Goal: Information Seeking & Learning: Check status

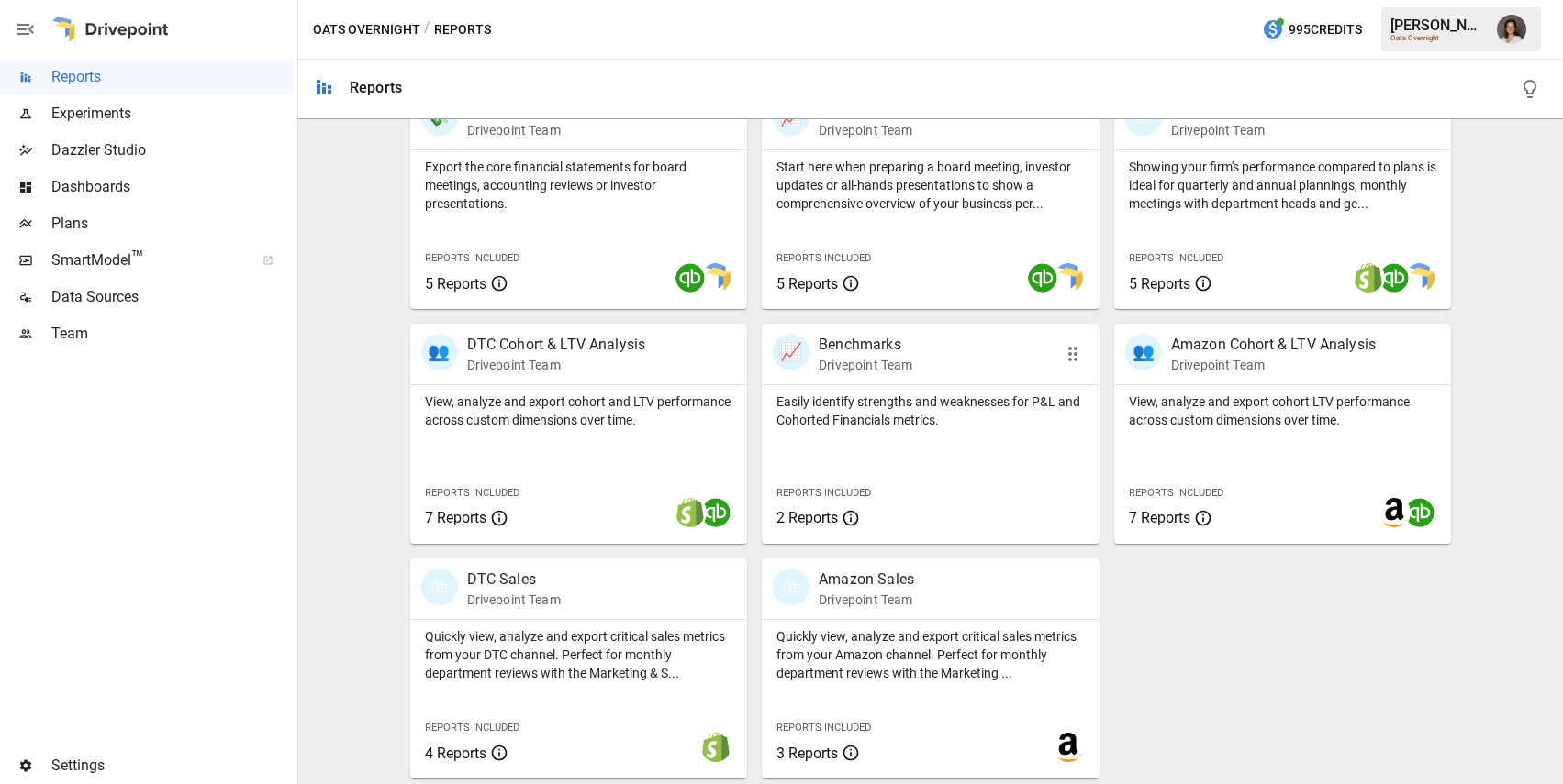
scroll to position [403, 0]
click at [599, 591] on div "🛍 DTC Sales Drivepoint Team" at bounding box center [553, 587] width 263 height 40
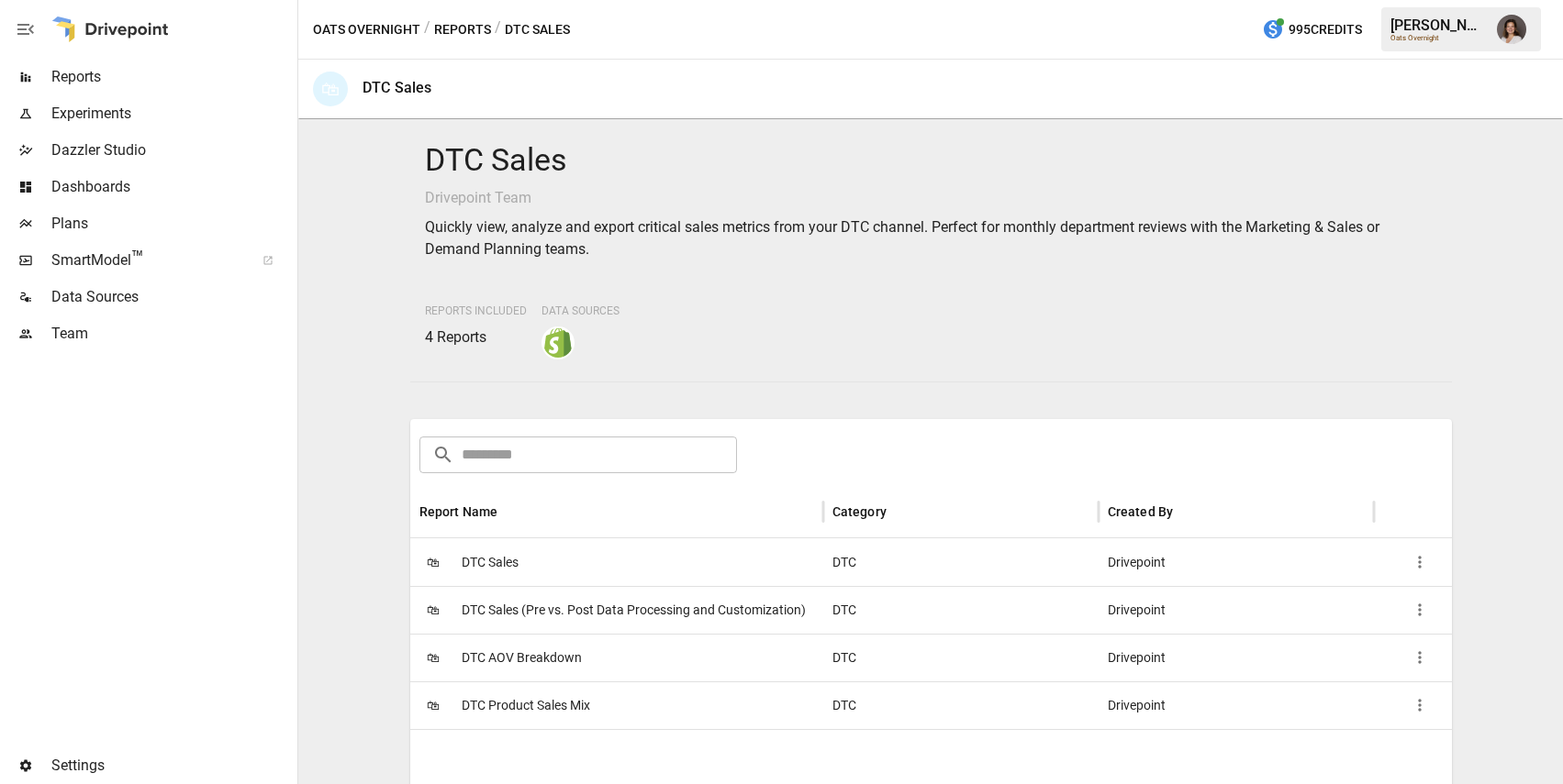
click at [590, 612] on span "DTC Sales (Pre vs. Post Data Processing and Customization)" at bounding box center [633, 610] width 344 height 46
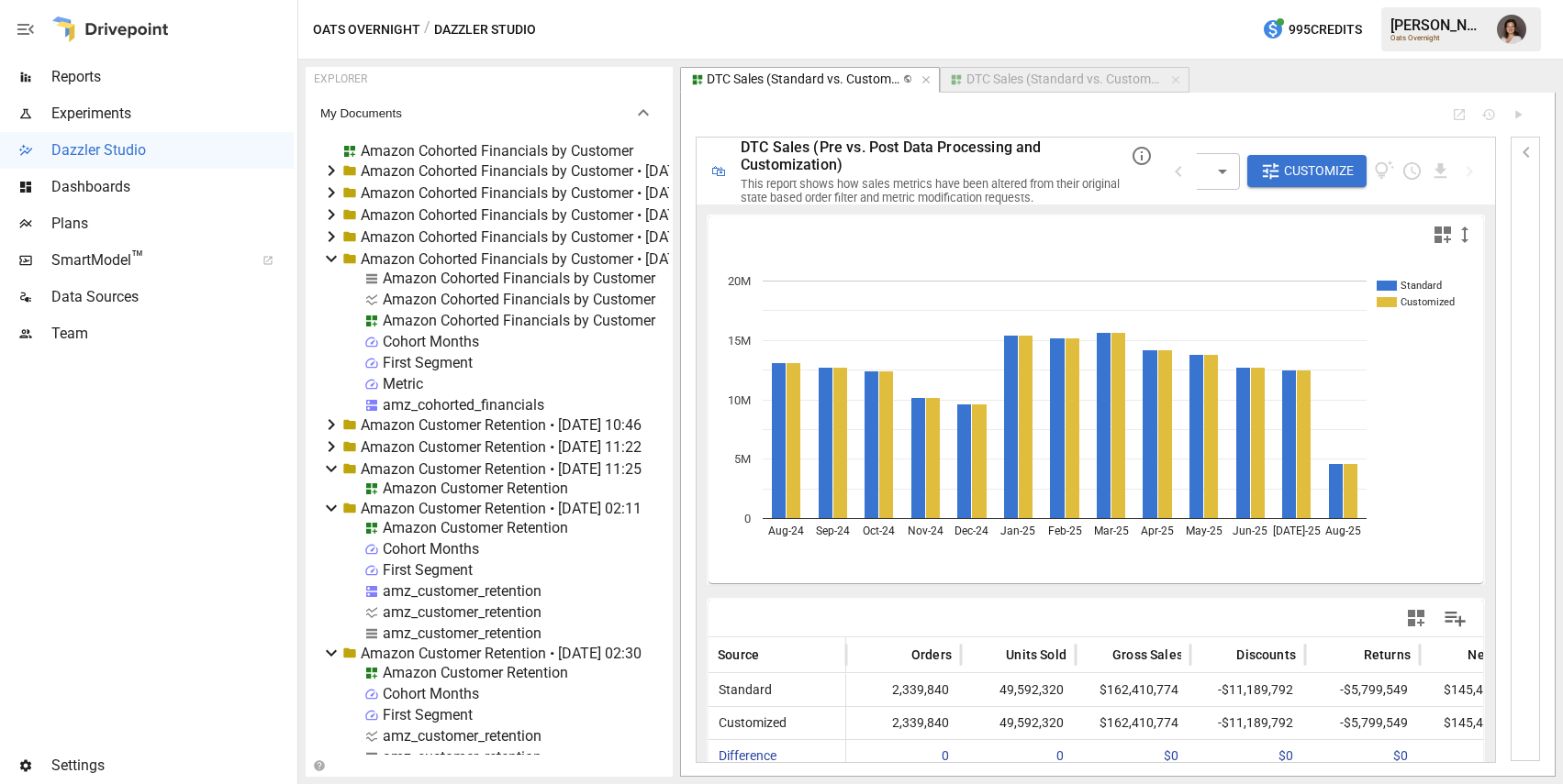
scroll to position [19804, 0]
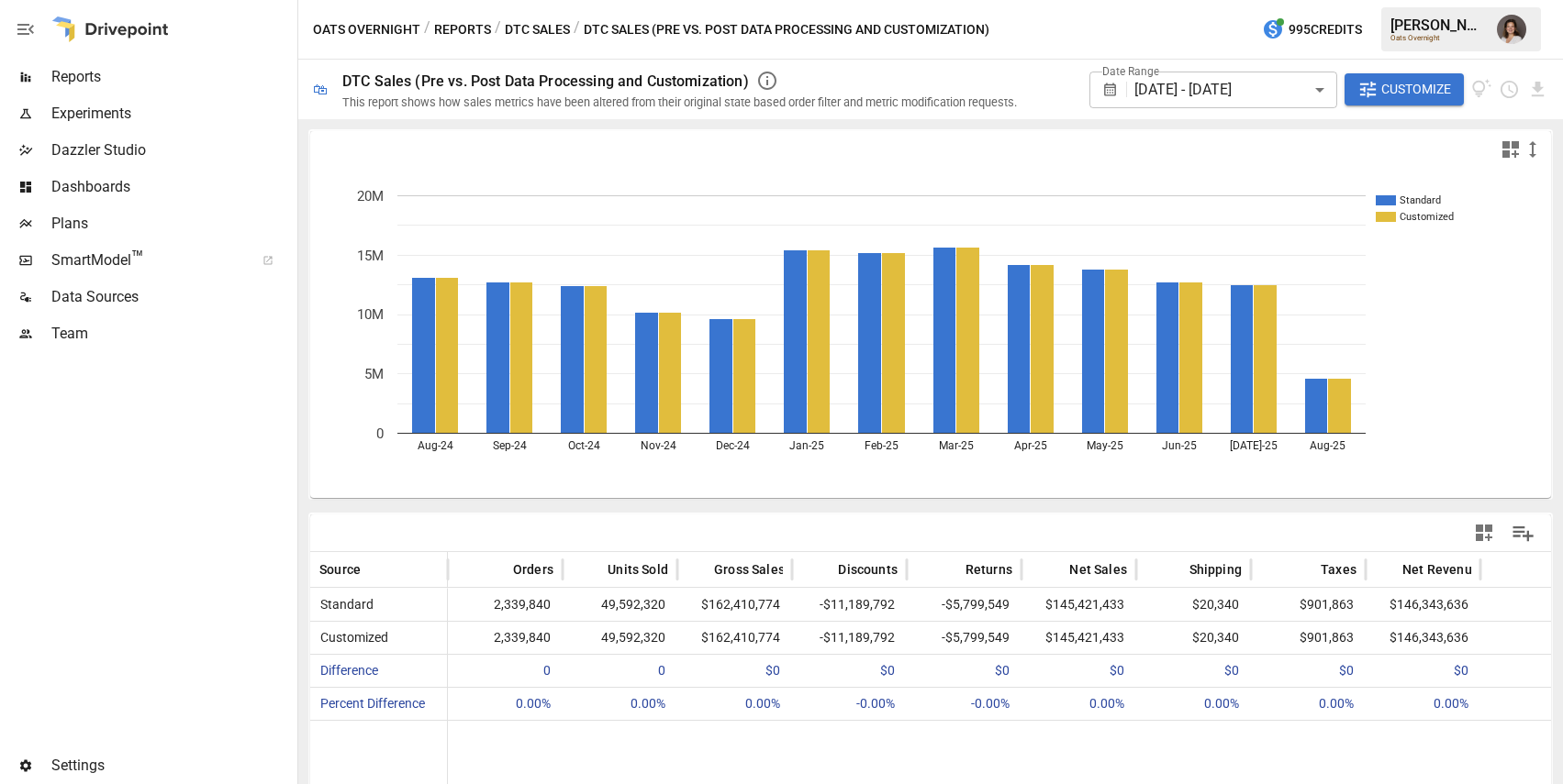
click at [862, 78] on div "DTC Sales (Pre vs. Post Data Processing and Customization)" at bounding box center [684, 81] width 682 height 22
